Goal: Task Accomplishment & Management: Manage account settings

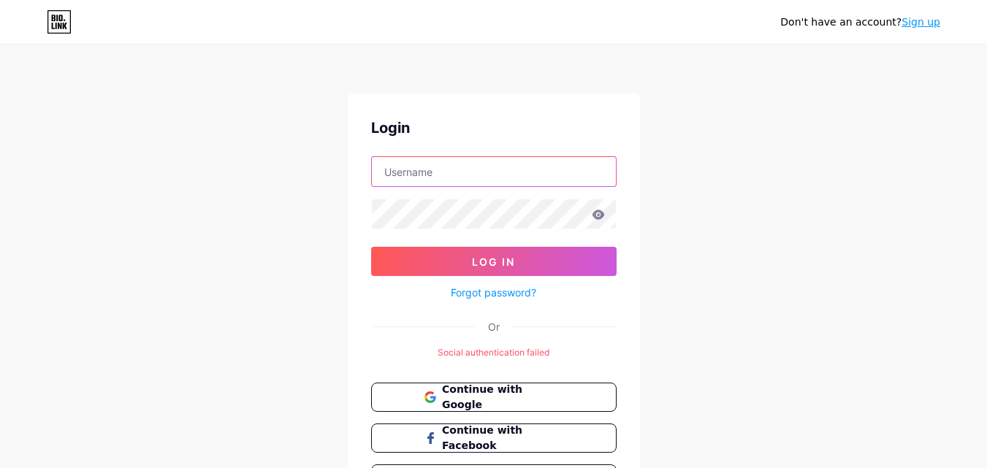
click at [435, 169] on input "text" at bounding box center [494, 171] width 244 height 29
type input "silviariska1901@gmail.com"
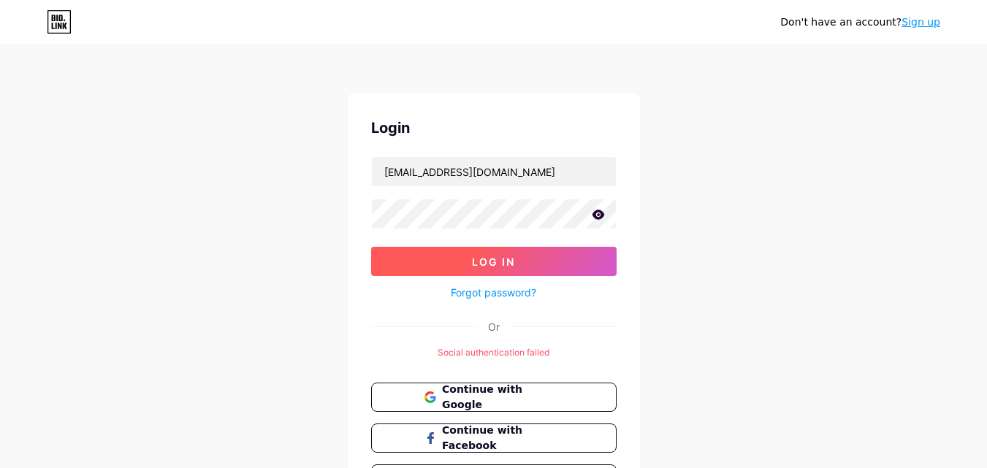
click at [467, 254] on button "Log In" at bounding box center [493, 261] width 245 height 29
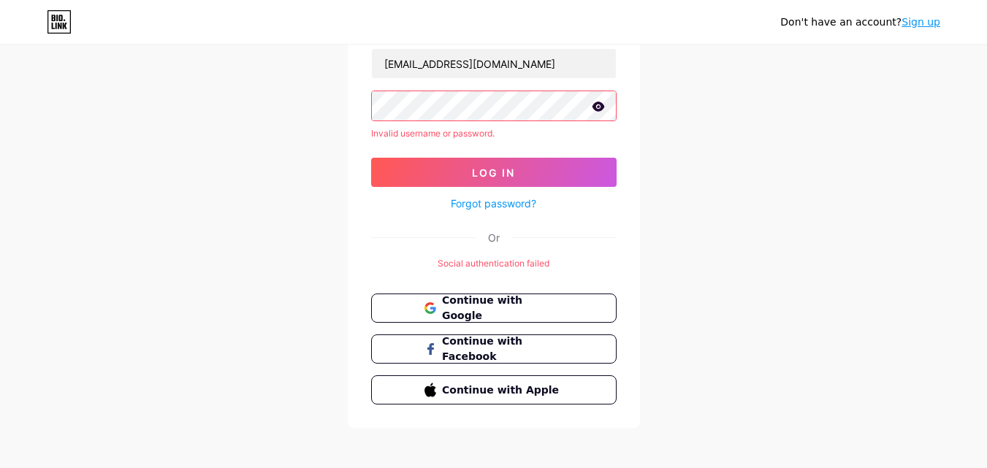
scroll to position [114, 0]
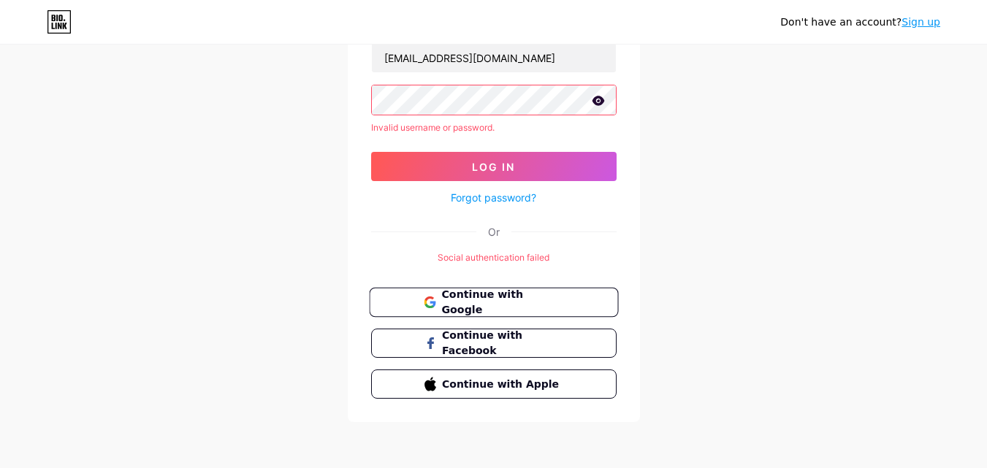
click at [532, 299] on span "Continue with Google" at bounding box center [502, 302] width 122 height 31
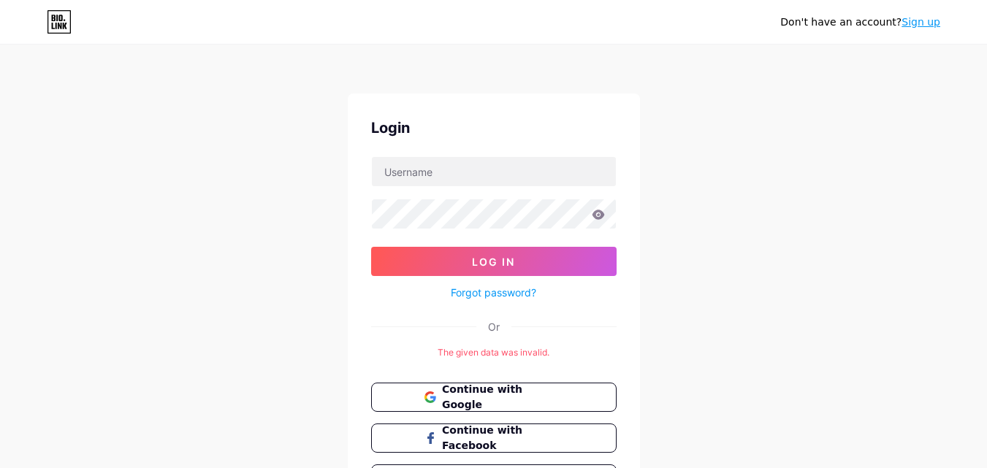
click at [920, 20] on link "Sign up" at bounding box center [920, 22] width 39 height 12
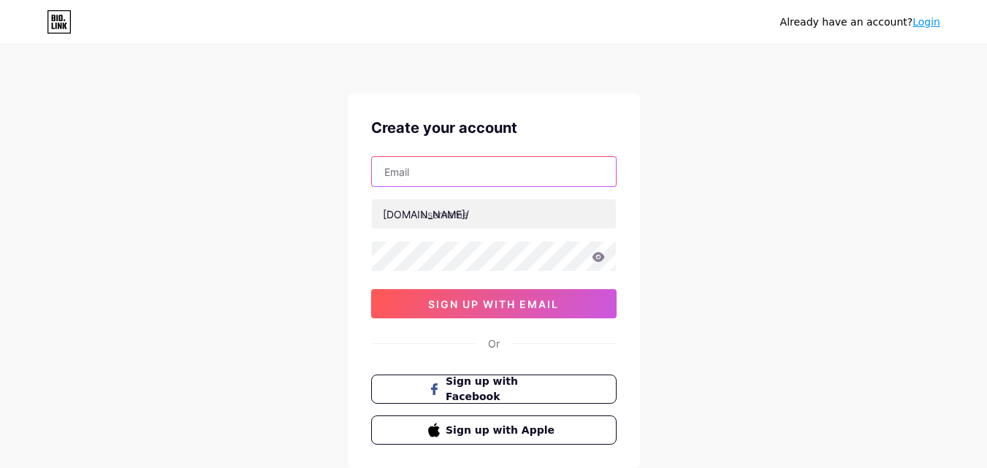
click at [464, 169] on input "text" at bounding box center [494, 171] width 244 height 29
type input "[EMAIL_ADDRESS][DOMAIN_NAME]"
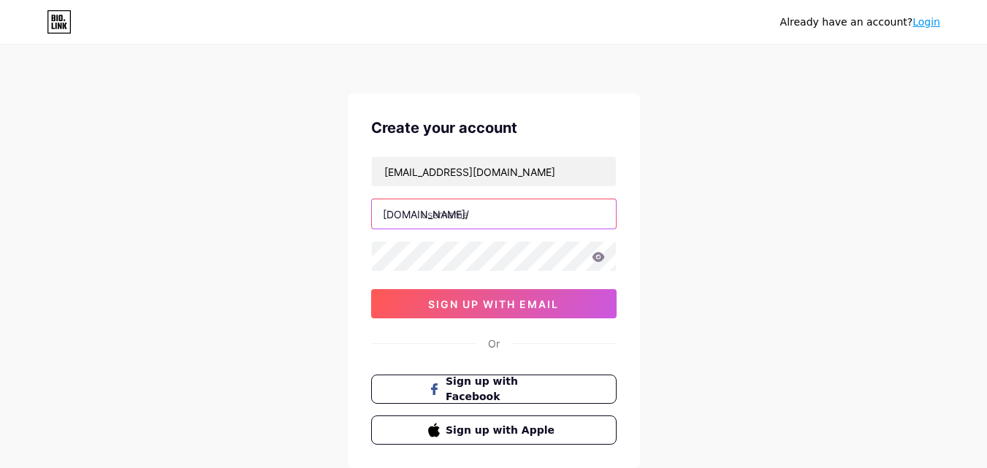
click at [477, 218] on input "text" at bounding box center [494, 213] width 244 height 29
type input "kue"
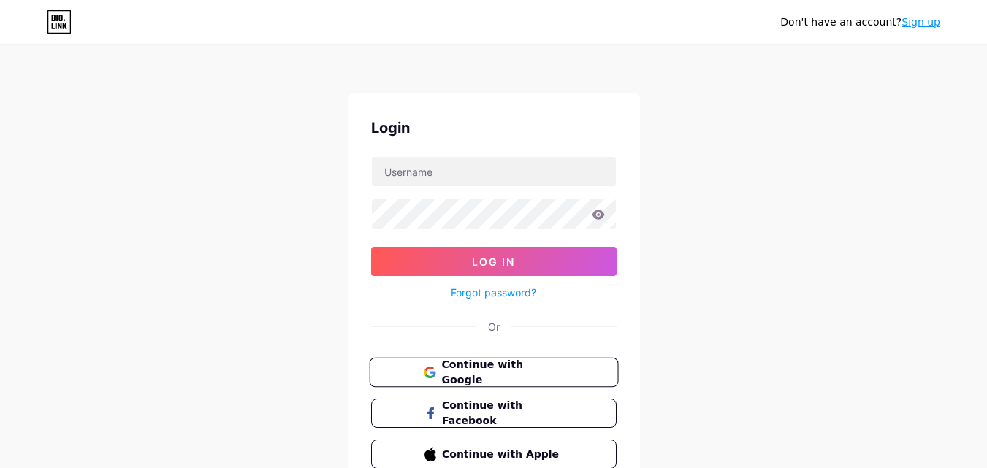
click at [535, 363] on button "Continue with Google" at bounding box center [493, 373] width 249 height 30
click at [922, 21] on link "Sign up" at bounding box center [920, 22] width 39 height 12
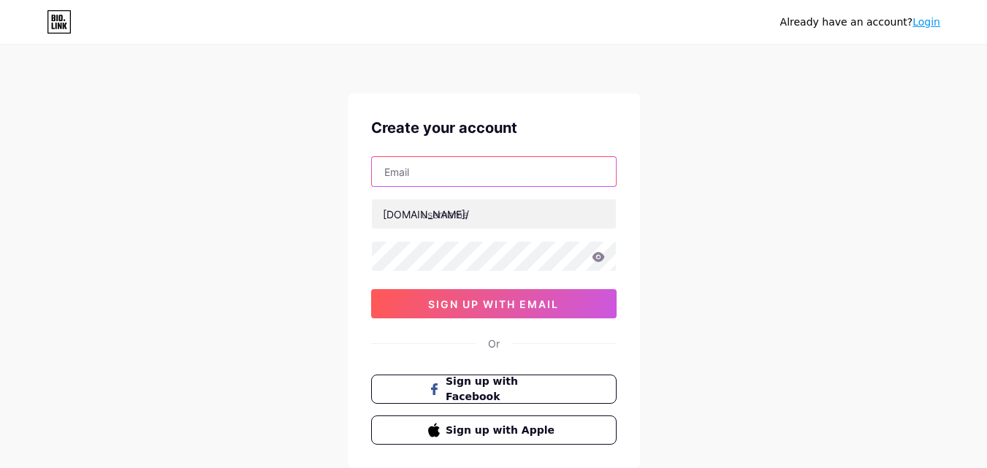
click at [417, 170] on input "text" at bounding box center [494, 171] width 244 height 29
type input "[EMAIL_ADDRESS][DOMAIN_NAME]"
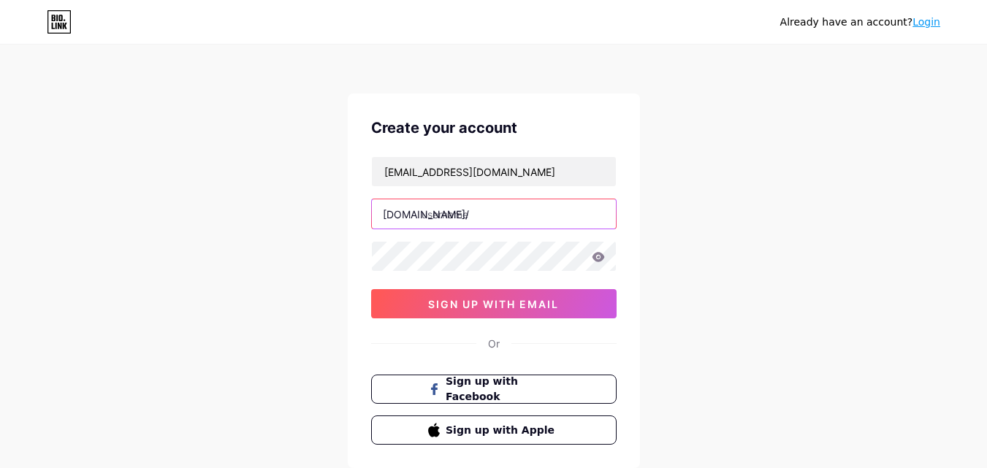
click at [500, 217] on input "text" at bounding box center [494, 213] width 244 height 29
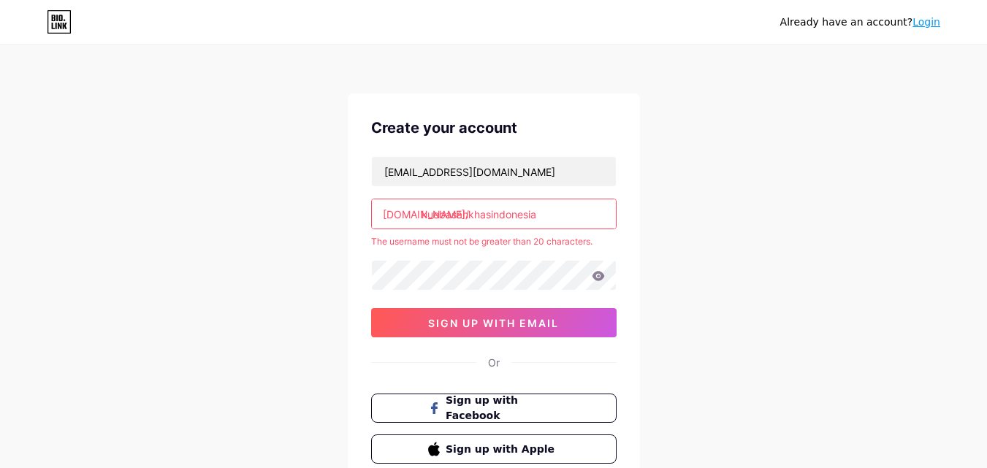
click at [544, 210] on input "kuebasahkhasindonesia" at bounding box center [494, 213] width 244 height 29
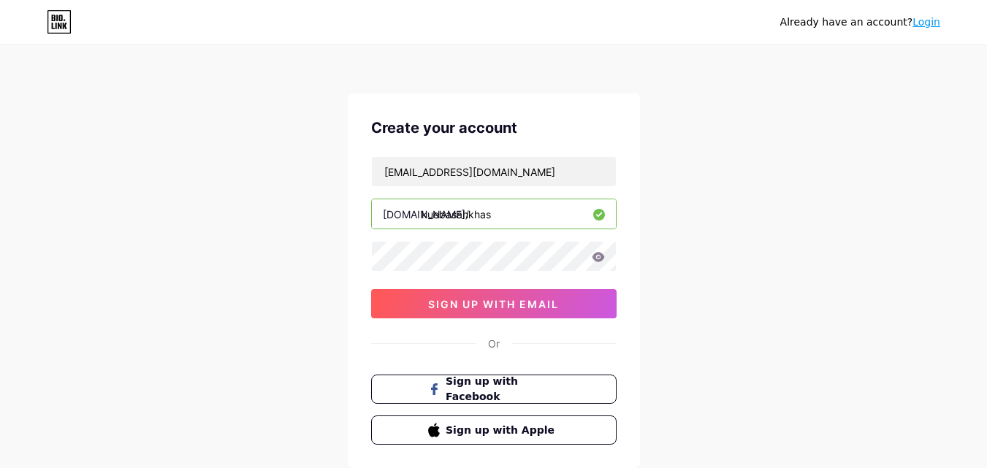
type input "kuebasahkhas"
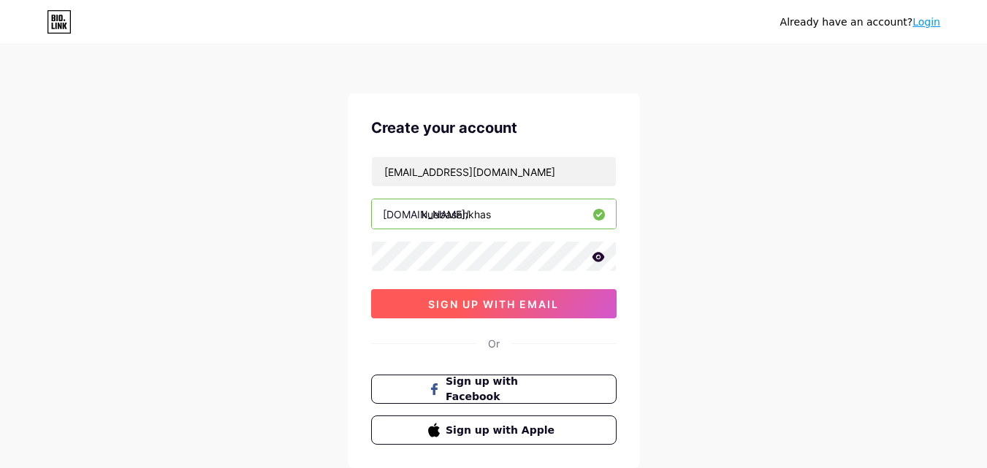
click at [488, 300] on span "sign up with email" at bounding box center [493, 304] width 131 height 12
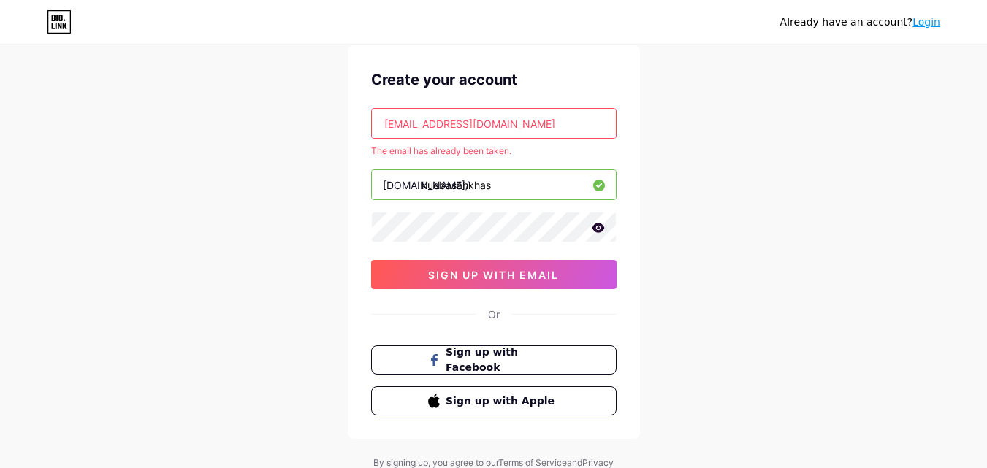
scroll to position [73, 0]
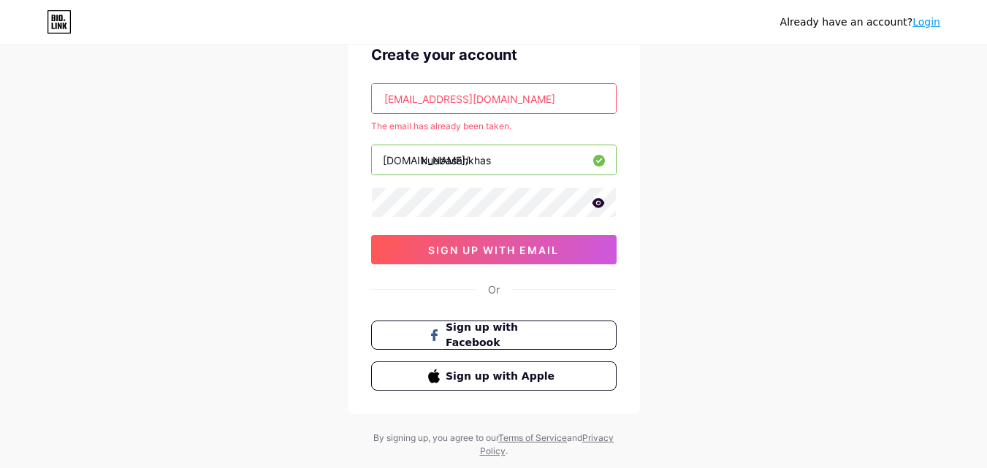
click at [933, 22] on link "Login" at bounding box center [926, 22] width 28 height 12
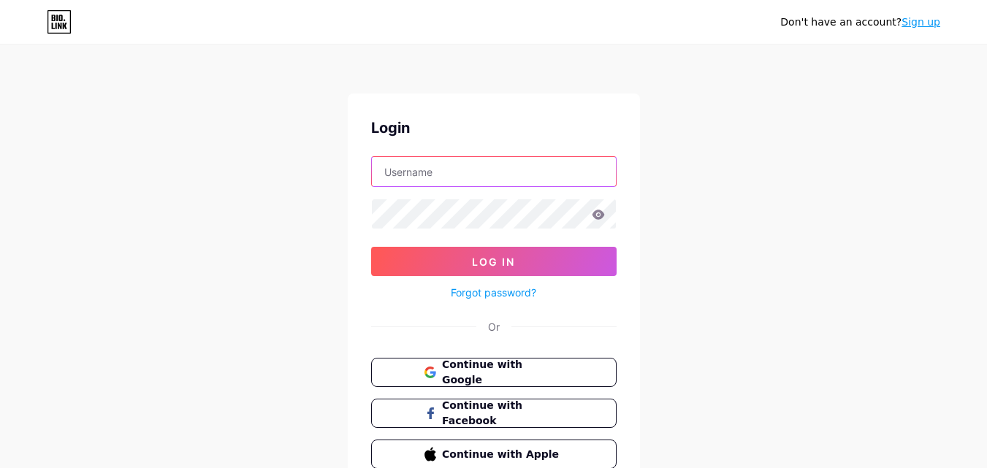
click at [552, 172] on input "text" at bounding box center [494, 171] width 244 height 29
type input "[EMAIL_ADDRESS][DOMAIN_NAME]"
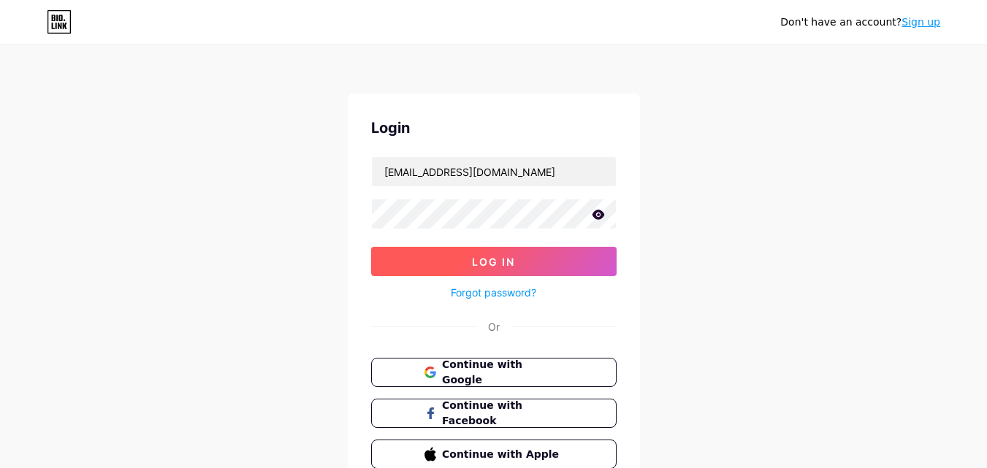
click at [504, 265] on span "Log In" at bounding box center [493, 262] width 43 height 12
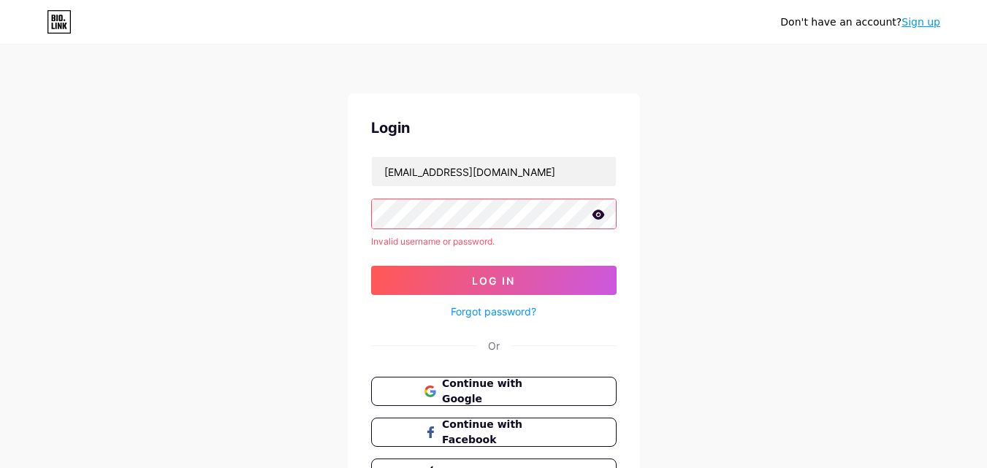
click at [603, 214] on icon at bounding box center [598, 214] width 12 height 9
click at [599, 210] on icon at bounding box center [597, 215] width 15 height 15
click at [478, 316] on link "Forgot password?" at bounding box center [493, 311] width 85 height 15
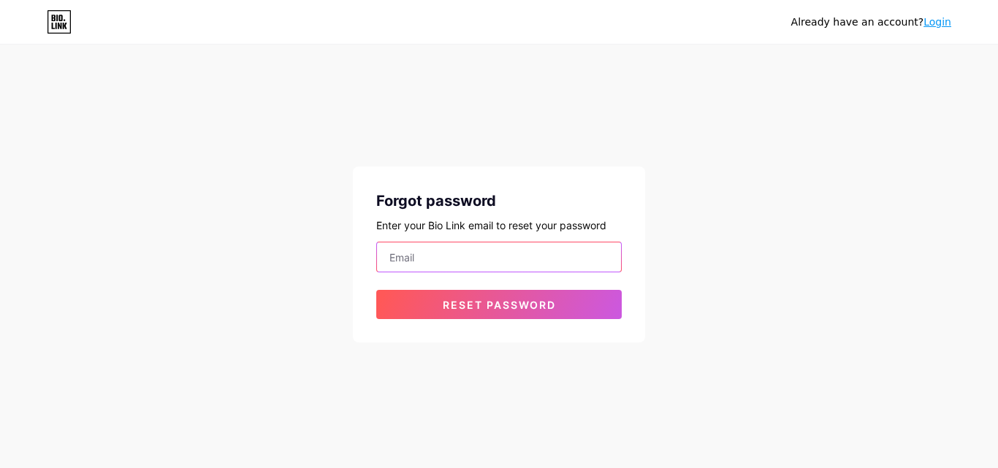
click at [513, 254] on input "email" at bounding box center [499, 256] width 244 height 29
type input "[EMAIL_ADDRESS][DOMAIN_NAME]"
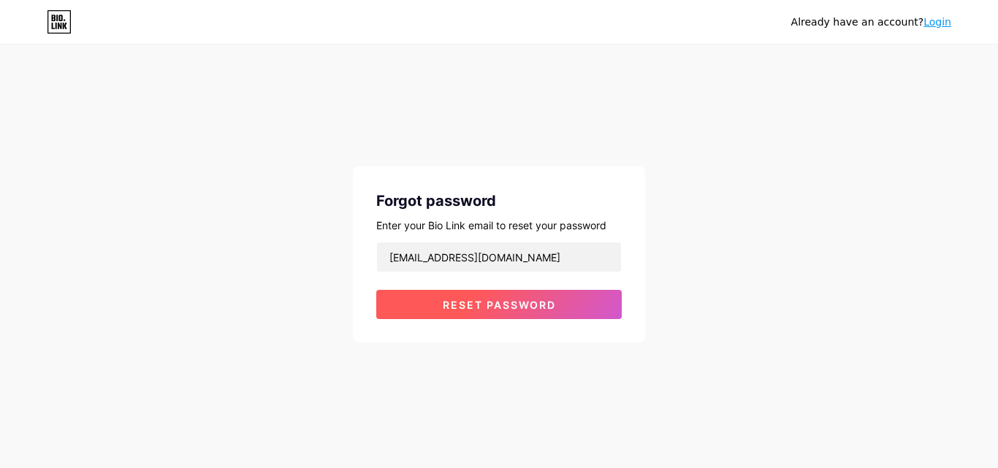
click at [502, 304] on span "Reset password" at bounding box center [499, 305] width 113 height 12
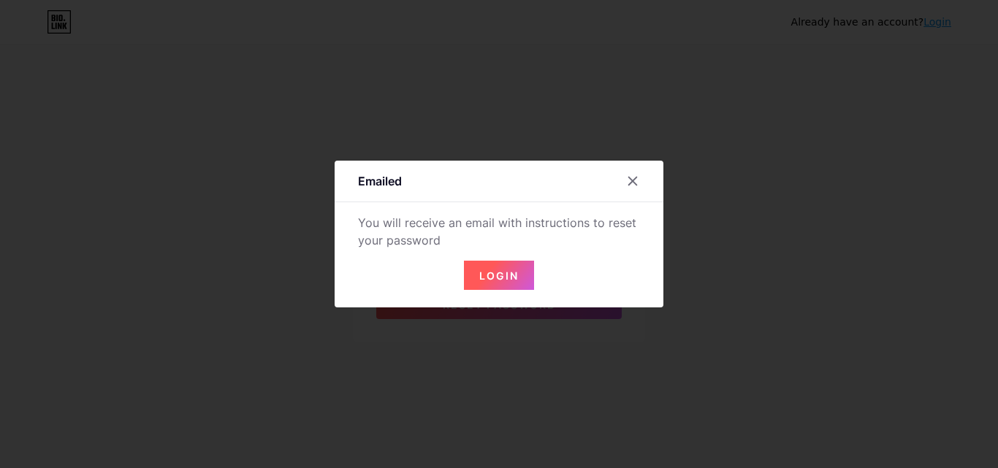
click at [500, 271] on span "Login" at bounding box center [498, 275] width 39 height 12
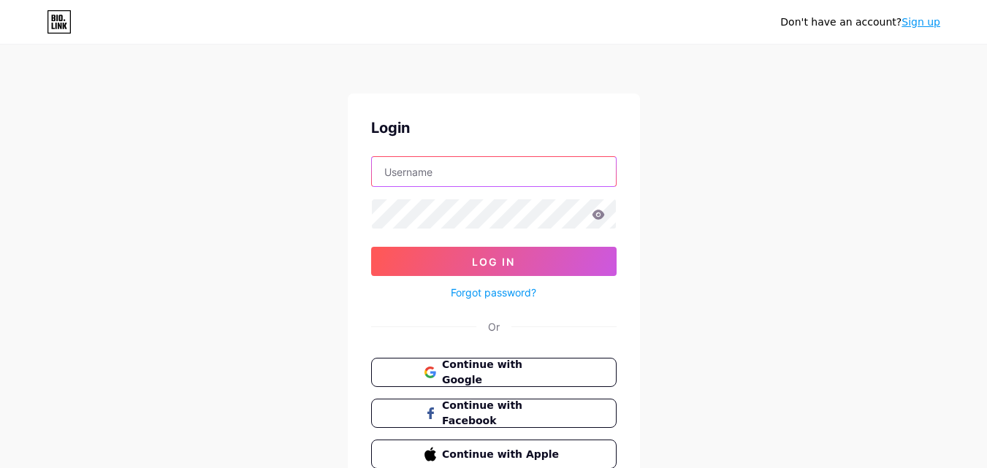
click at [511, 167] on input "text" at bounding box center [494, 171] width 244 height 29
type input "[EMAIL_ADDRESS][DOMAIN_NAME]"
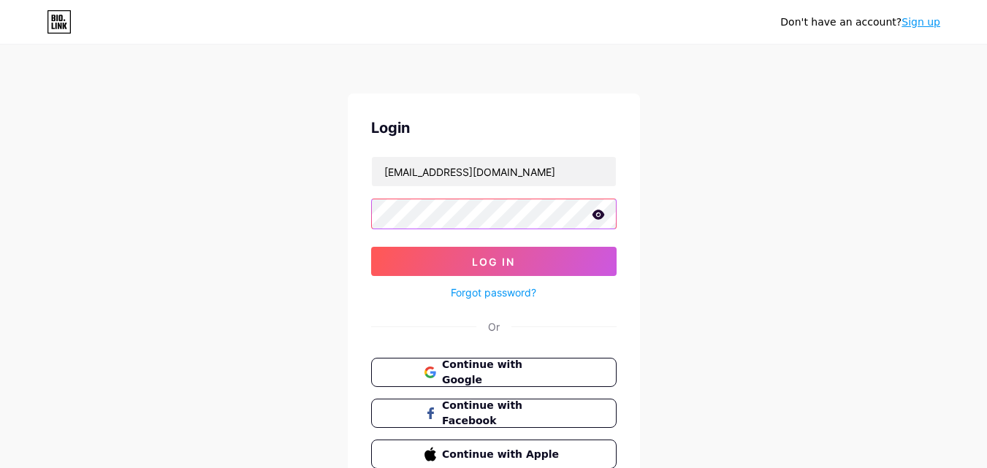
click at [371, 247] on button "Log In" at bounding box center [493, 261] width 245 height 29
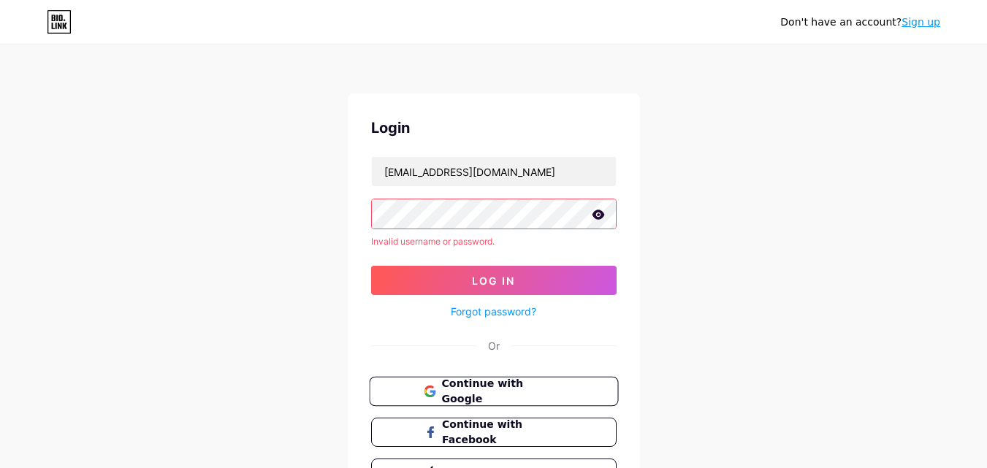
click at [535, 397] on span "Continue with Google" at bounding box center [502, 391] width 122 height 31
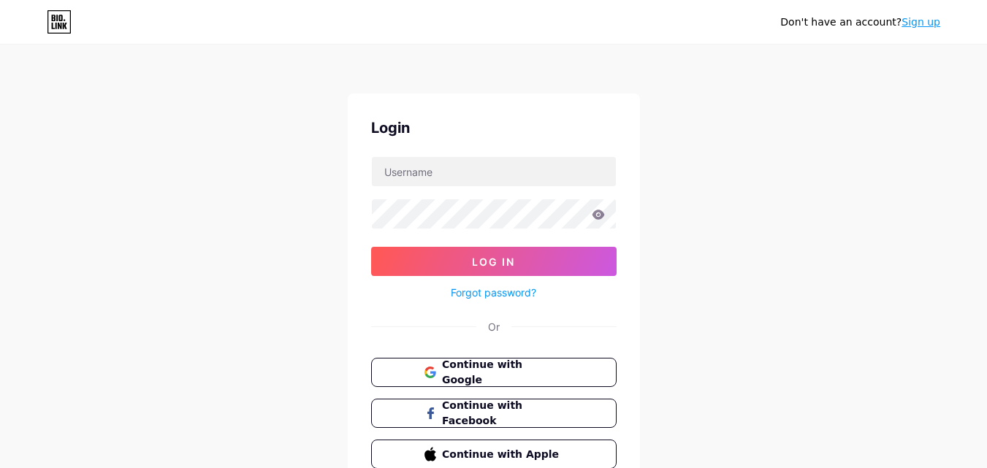
scroll to position [70, 0]
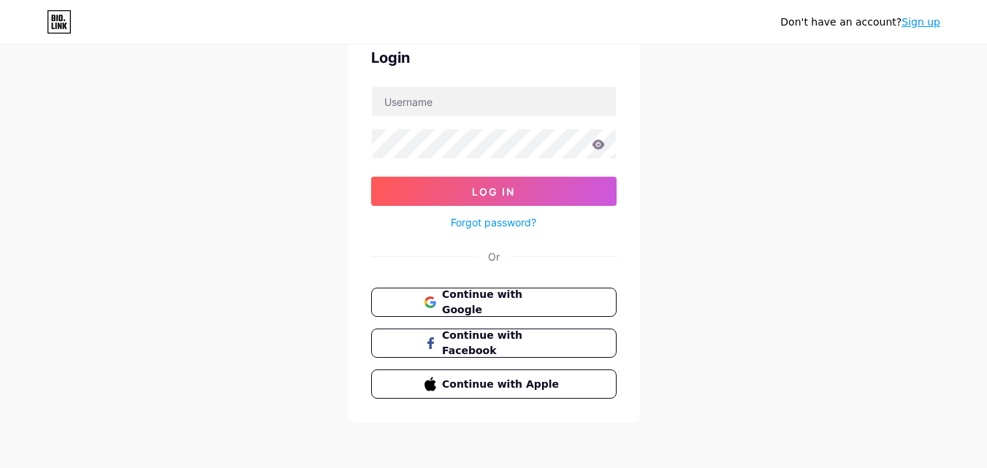
click at [510, 220] on link "Forgot password?" at bounding box center [493, 222] width 85 height 15
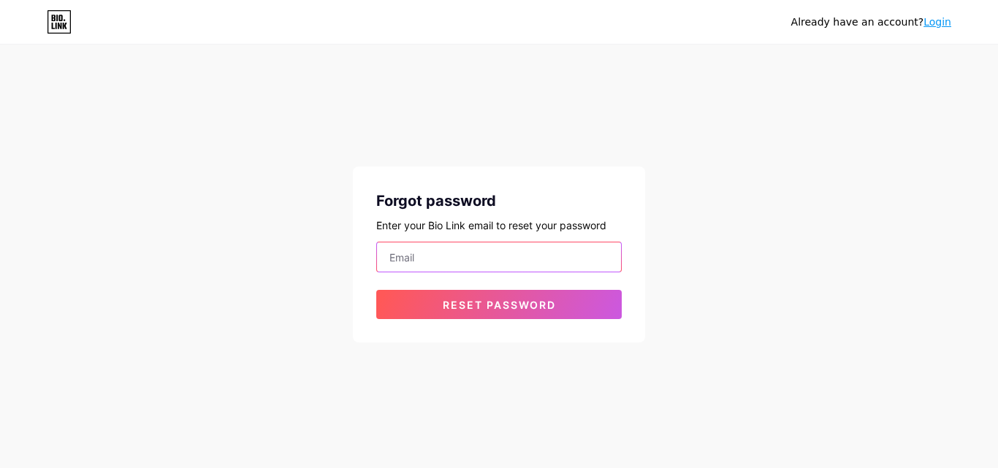
click at [454, 259] on input "email" at bounding box center [499, 256] width 244 height 29
type input "[EMAIL_ADDRESS][DOMAIN_NAME]"
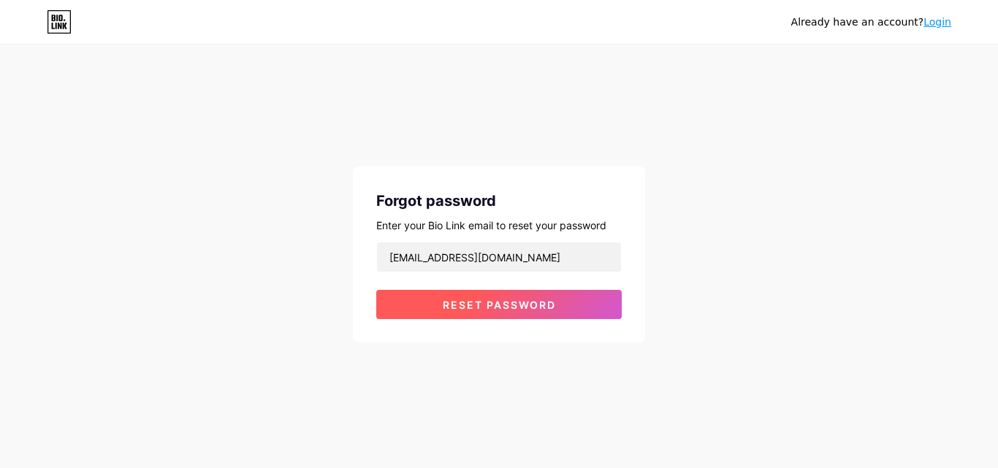
click at [524, 297] on button "Reset password" at bounding box center [498, 304] width 245 height 29
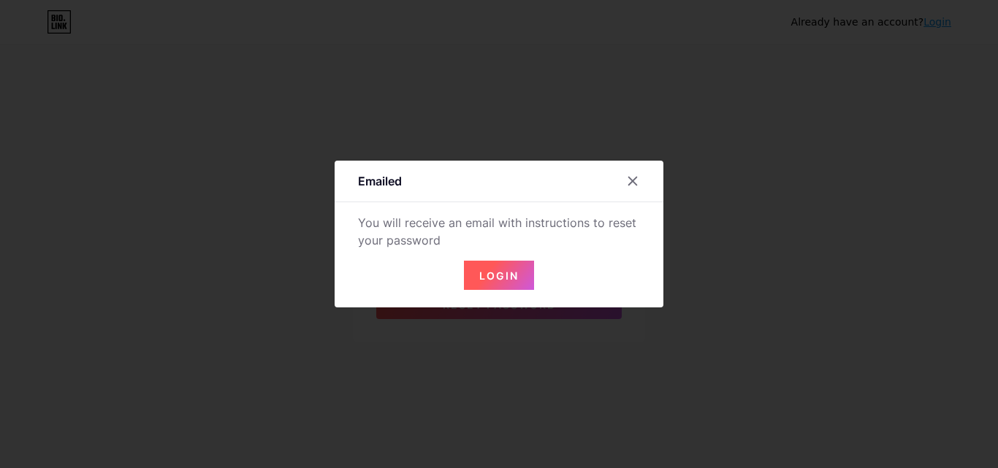
click at [516, 268] on button "Login" at bounding box center [499, 275] width 70 height 29
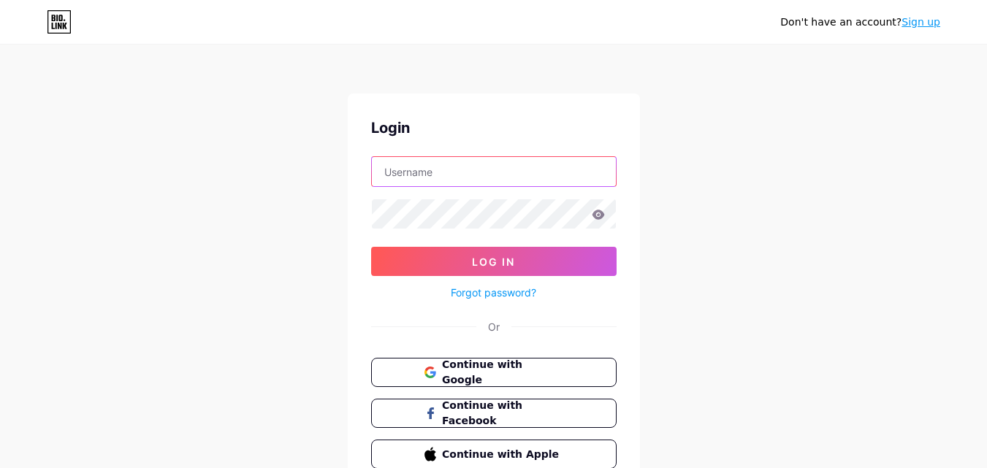
click at [461, 174] on input "text" at bounding box center [494, 171] width 244 height 29
type input "[EMAIL_ADDRESS][DOMAIN_NAME]"
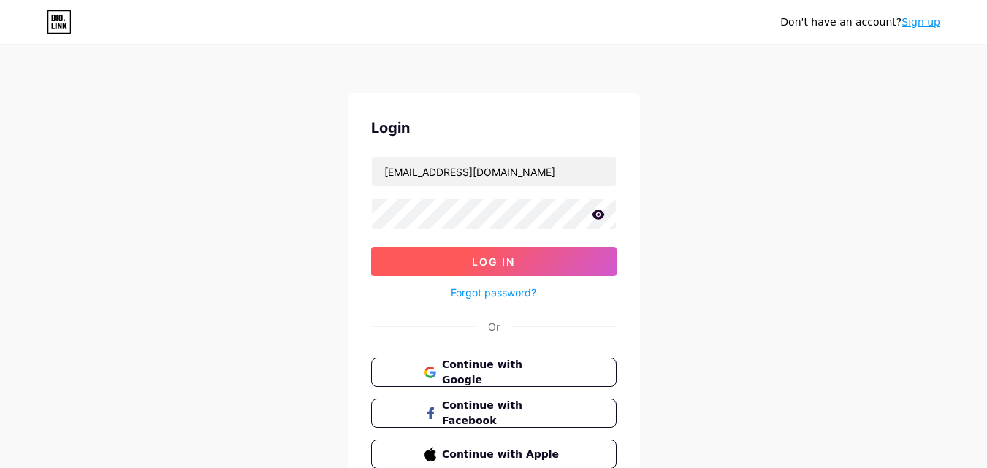
click at [452, 259] on button "Log In" at bounding box center [493, 261] width 245 height 29
